Goal: Information Seeking & Learning: Find specific page/section

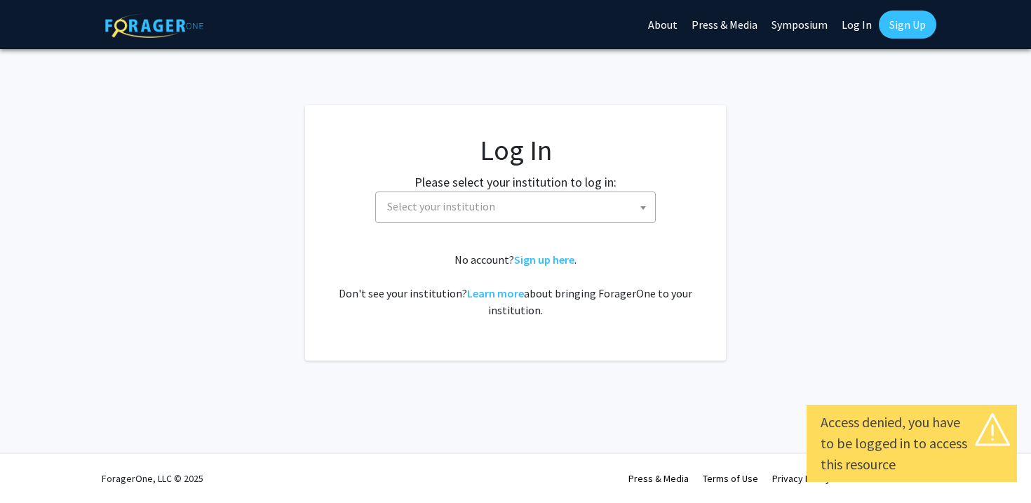
click at [840, 25] on link "Log In" at bounding box center [857, 24] width 44 height 49
select select "34"
click at [563, 204] on span "Baylor University" at bounding box center [519, 206] width 274 height 29
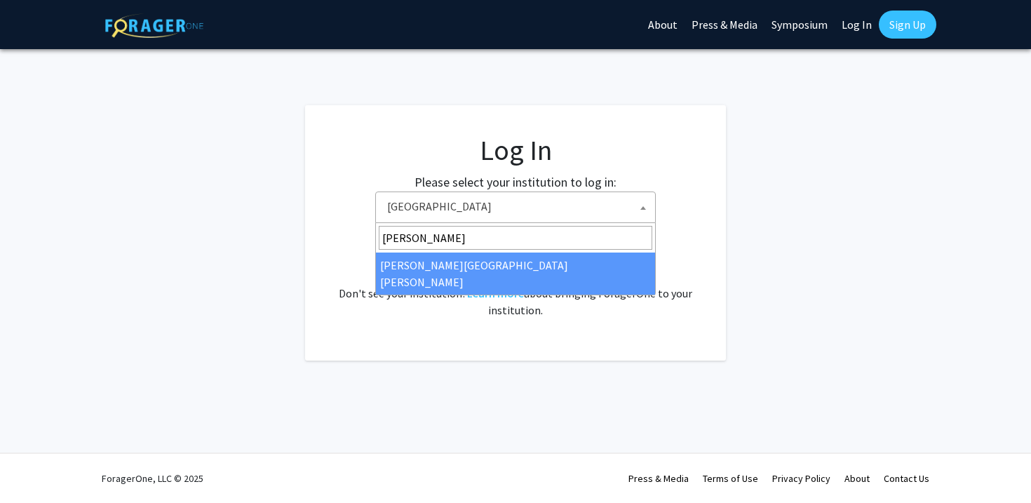
type input "john"
select select "1"
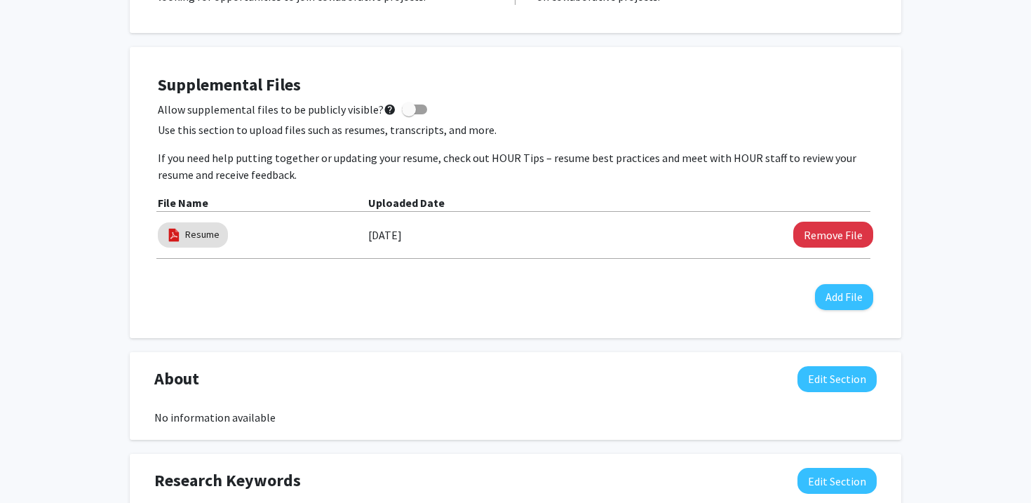
scroll to position [358, 0]
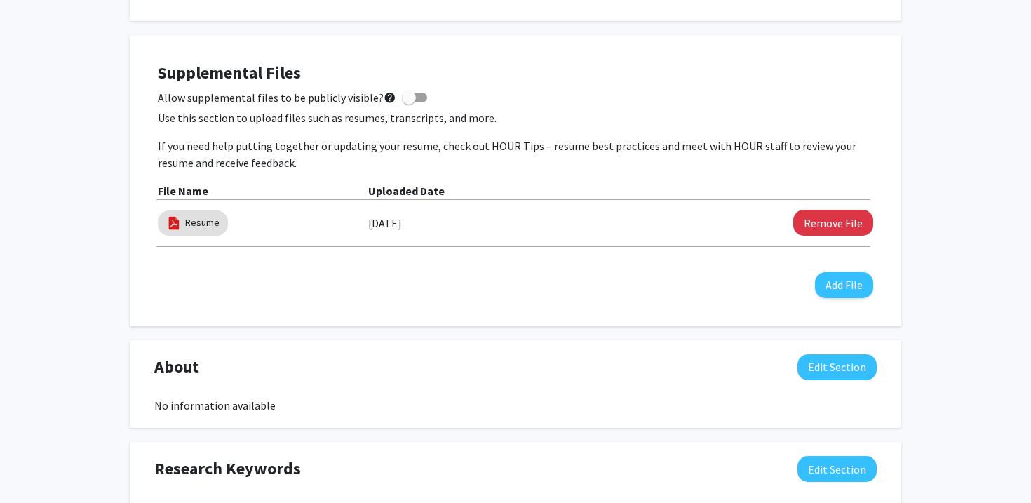
click at [267, 244] on div "Resume [DATE] Remove File" at bounding box center [516, 227] width 716 height 40
click at [250, 224] on div "Resume" at bounding box center [263, 223] width 210 height 32
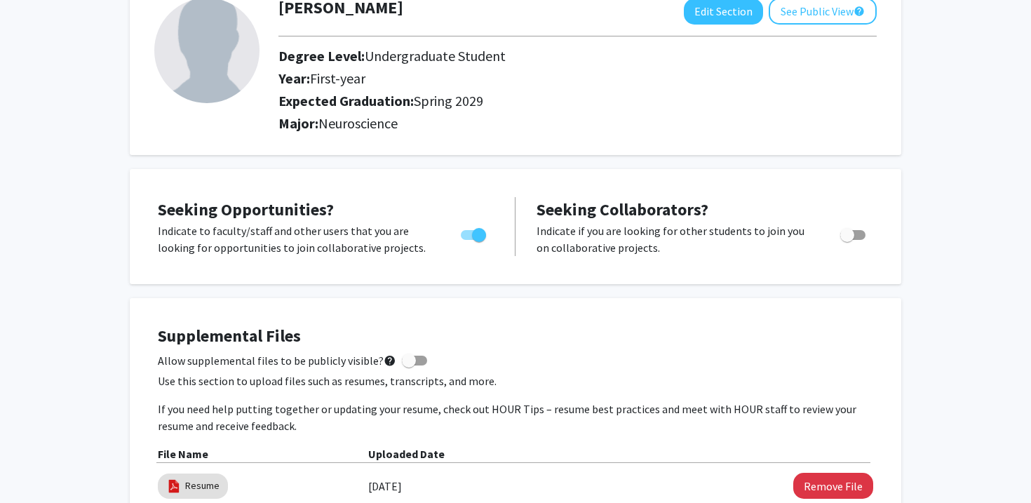
scroll to position [0, 0]
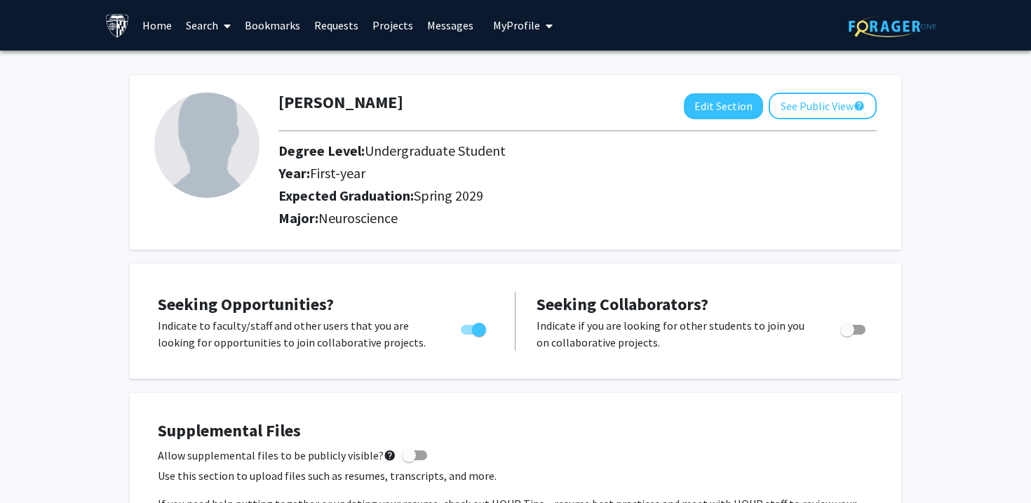
click at [333, 30] on link "Requests" at bounding box center [336, 25] width 58 height 49
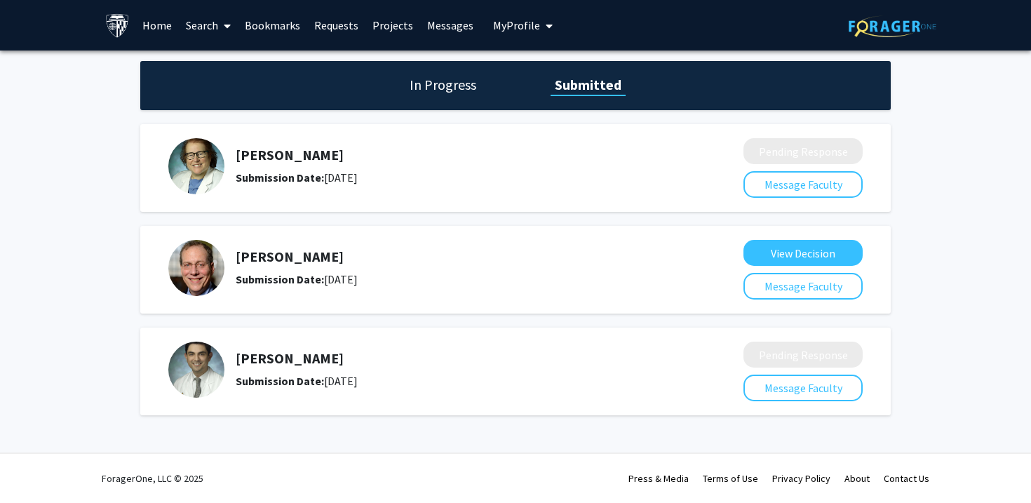
click at [166, 27] on link "Home" at bounding box center [156, 25] width 43 height 49
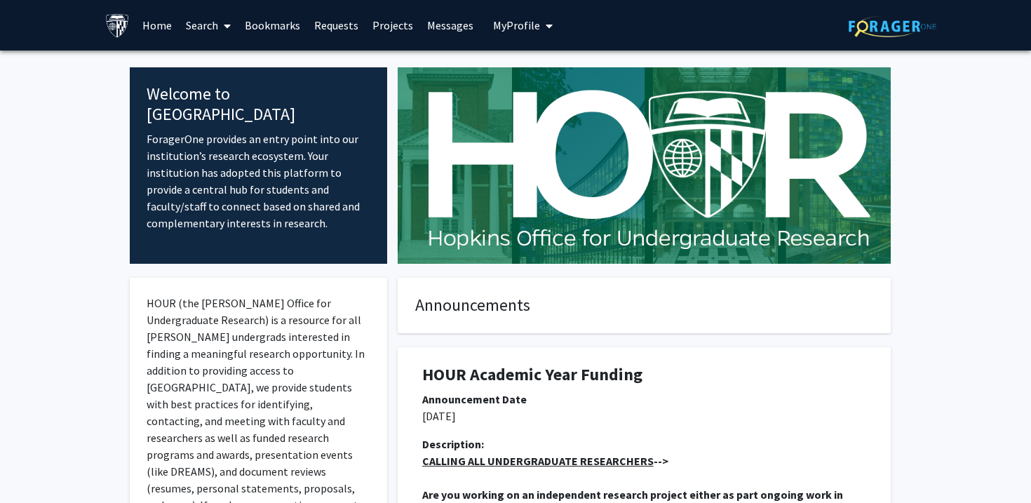
click at [234, 29] on link "Search" at bounding box center [208, 25] width 59 height 49
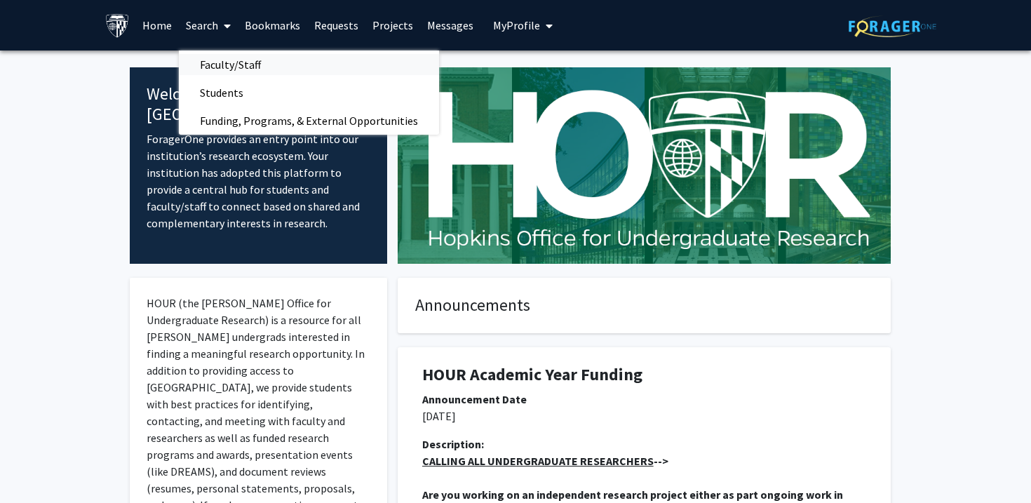
click at [234, 55] on span "Faculty/Staff" at bounding box center [230, 65] width 103 height 28
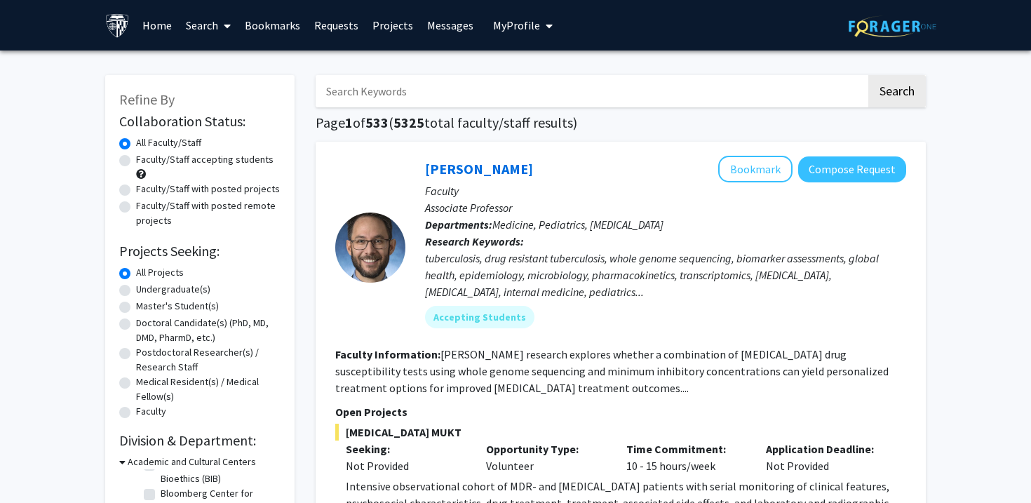
click at [355, 93] on input "Search Keywords" at bounding box center [591, 91] width 551 height 32
type input "neuro"
click at [868, 75] on button "Search" at bounding box center [897, 91] width 58 height 32
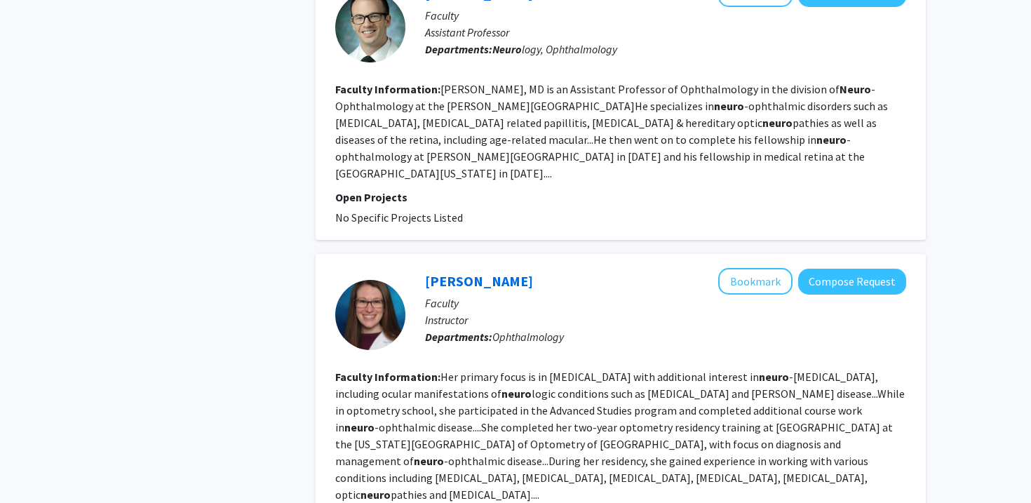
scroll to position [2053, 0]
